Goal: Find specific page/section: Find specific page/section

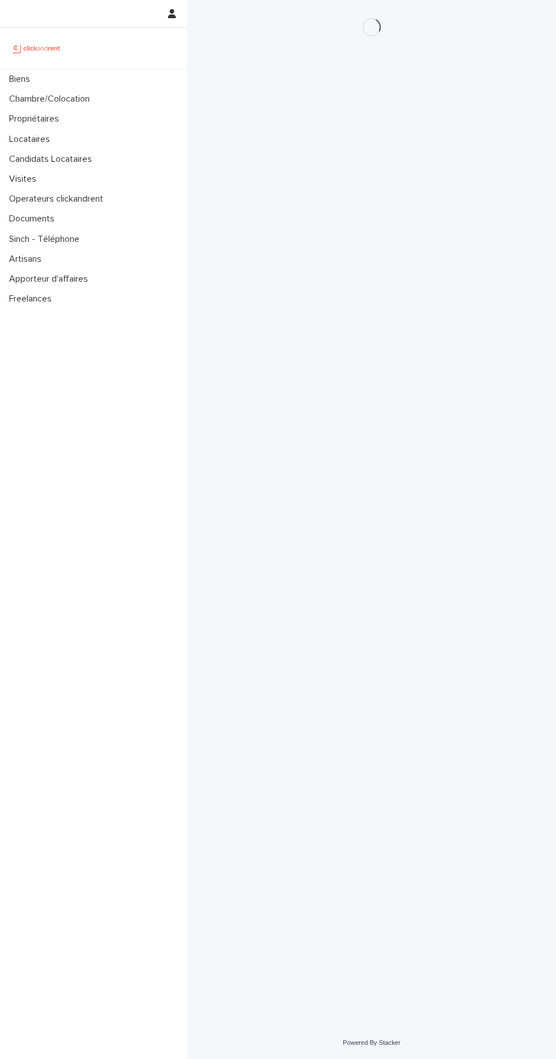
click at [23, 57] on img at bounding box center [36, 48] width 55 height 23
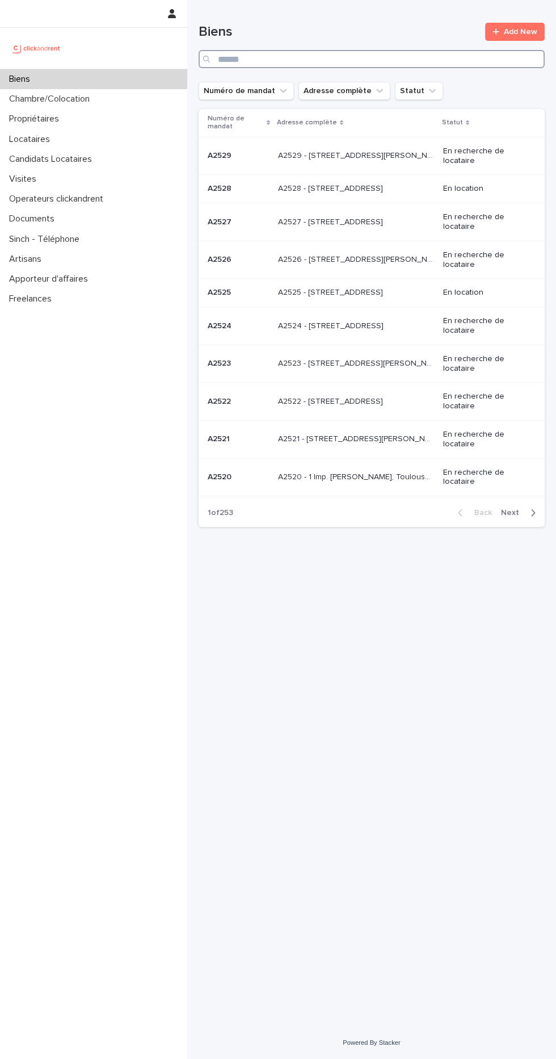
click at [384, 56] on input "Search" at bounding box center [372, 59] width 346 height 18
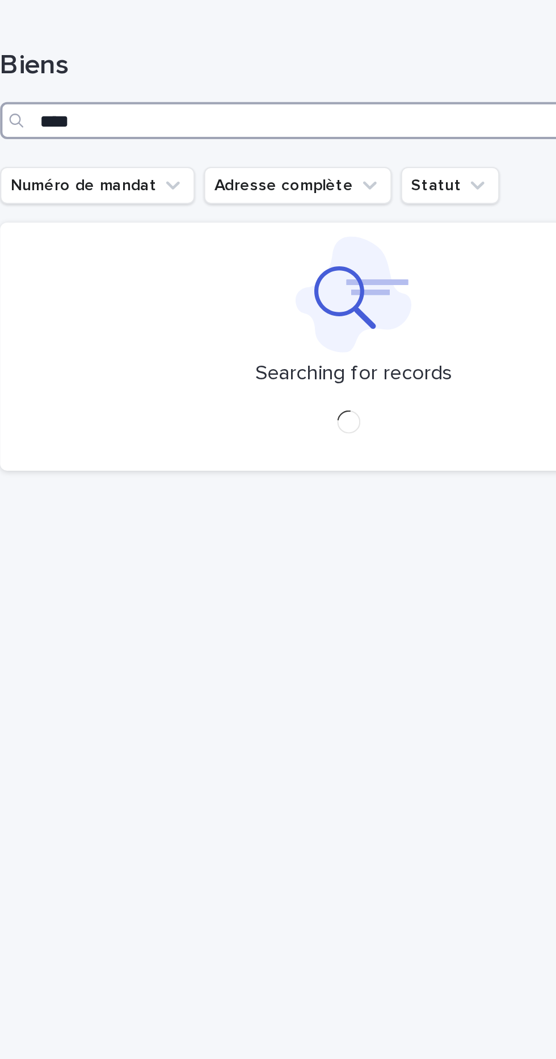
type input "*****"
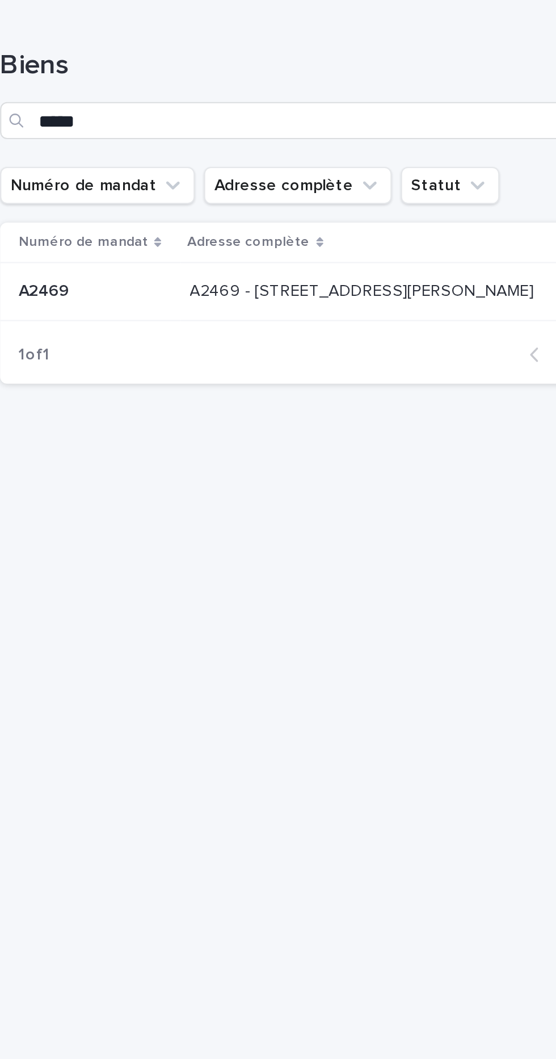
click at [363, 132] on td "A2469 - [STREET_ADDRESS][PERSON_NAME] A2469 - [STREET_ADDRESS][PERSON_NAME]" at bounding box center [382, 143] width 190 height 28
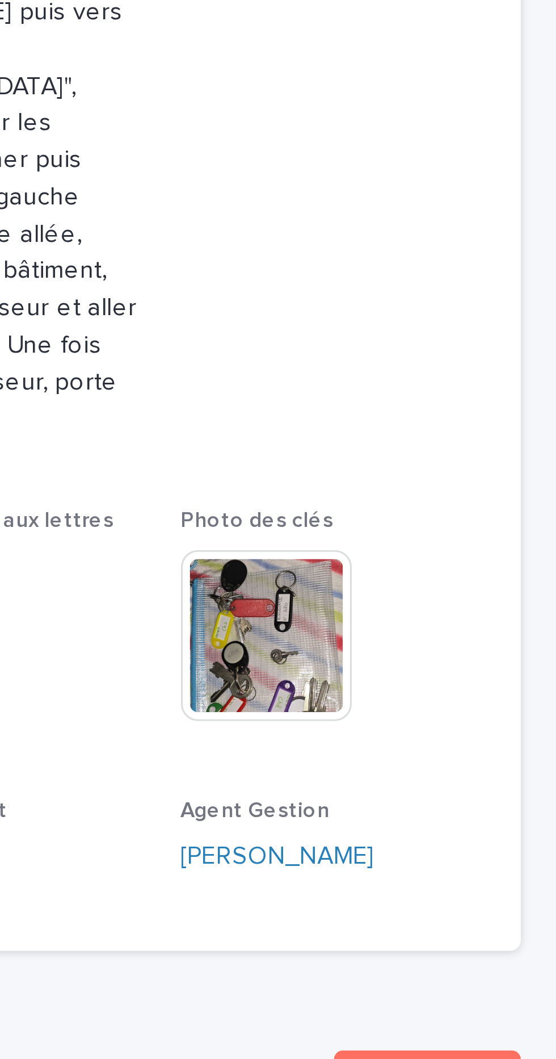
scroll to position [56, 0]
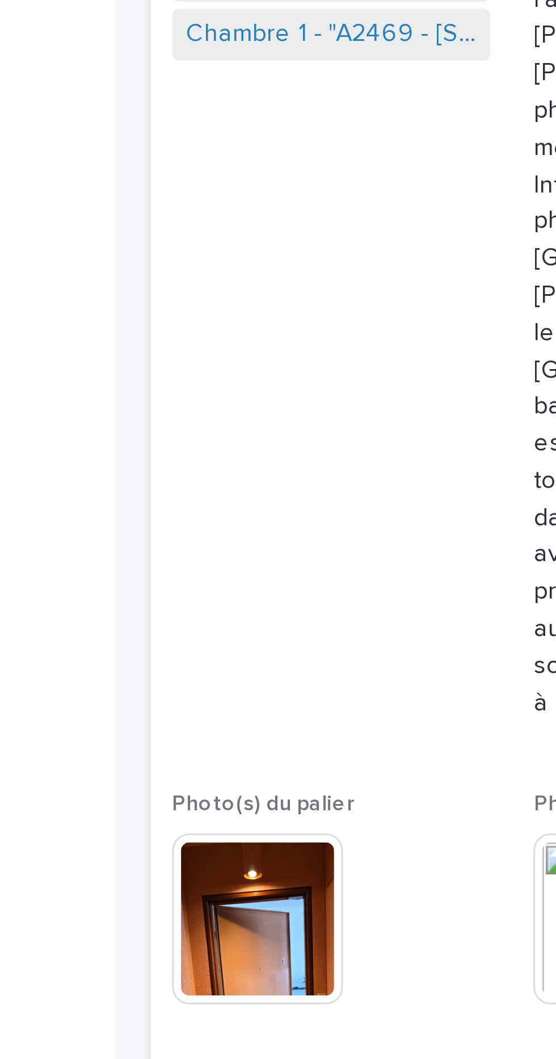
click at [272, 551] on div "This file cannot be opened Download File" at bounding box center [257, 579] width 102 height 57
click at [245, 551] on img at bounding box center [233, 578] width 55 height 55
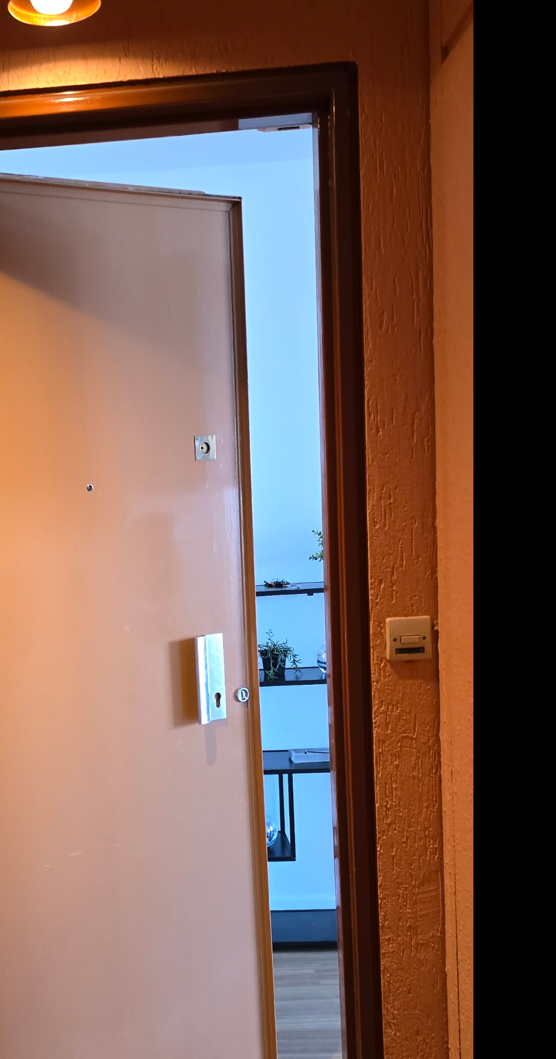
scroll to position [0, 0]
